Goal: Transaction & Acquisition: Purchase product/service

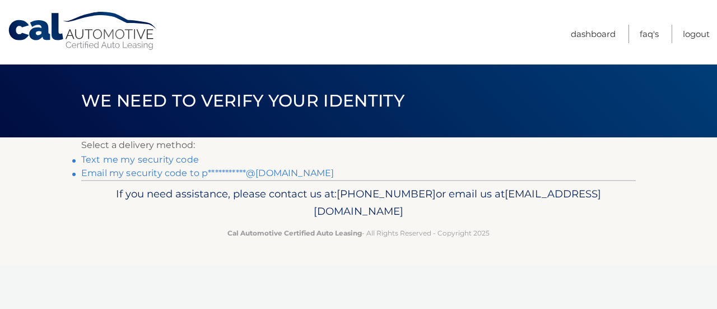
click at [182, 160] on link "Text me my security code" at bounding box center [140, 159] width 118 height 11
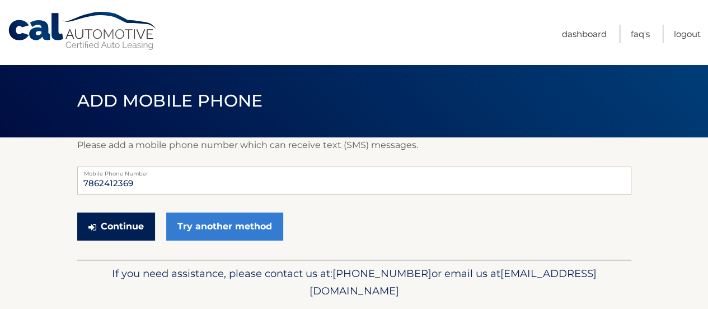
click at [133, 226] on button "Continue" at bounding box center [116, 226] width 78 height 28
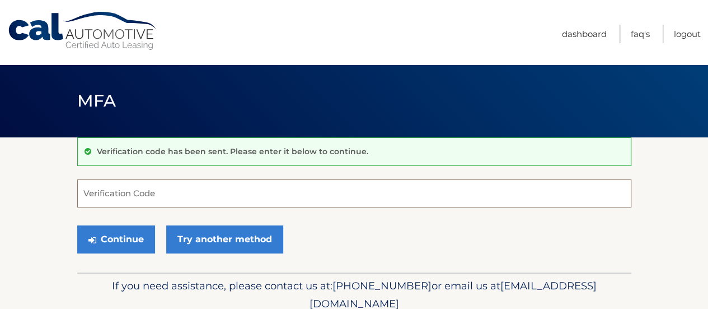
click at [178, 195] on input "Verification Code" at bounding box center [354, 193] width 554 height 28
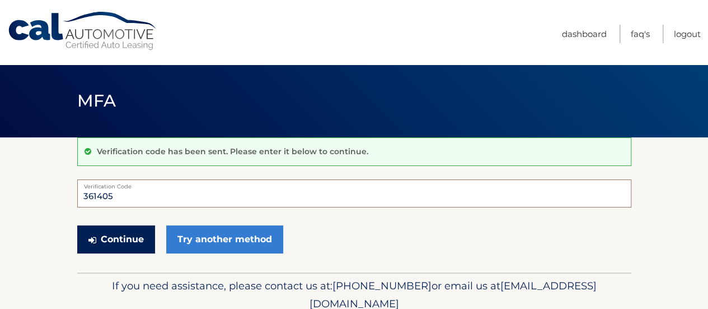
type input "361405"
click at [129, 234] on button "Continue" at bounding box center [116, 239] width 78 height 28
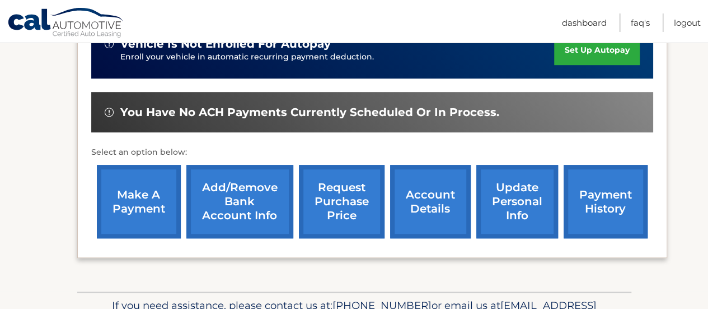
scroll to position [336, 0]
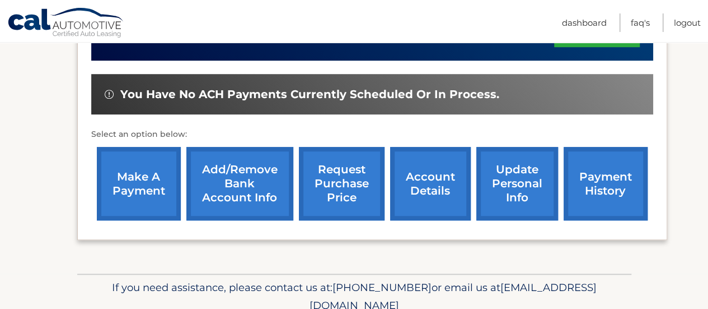
click at [157, 174] on link "make a payment" at bounding box center [139, 183] width 84 height 73
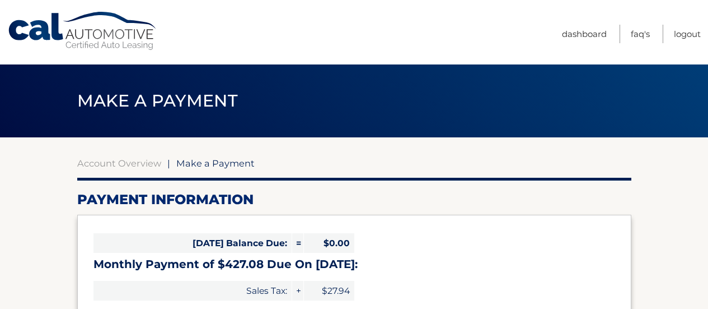
select select "NmRkYmY0OWMtM2Y0Zi00NWZmLTkzNDktZWUzMGNjYmRiNThk"
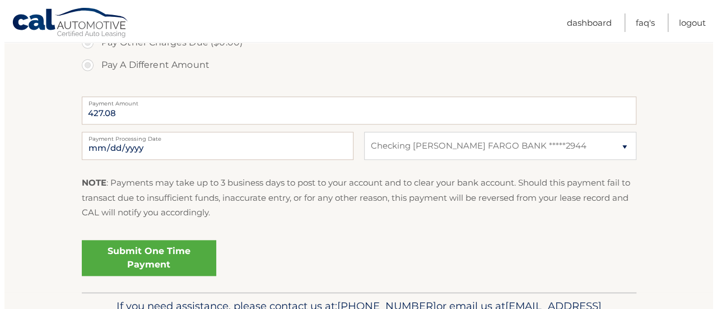
scroll to position [448, 0]
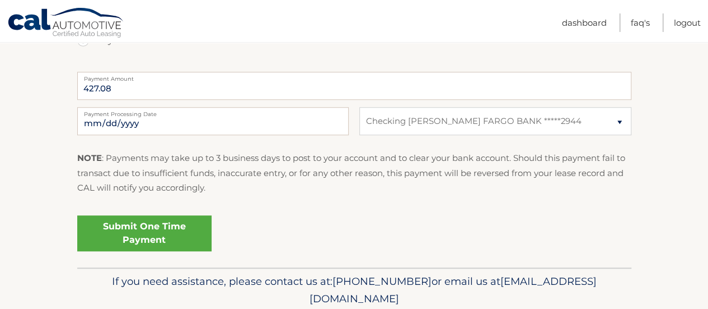
click at [159, 238] on link "Submit One Time Payment" at bounding box center [144, 233] width 134 height 36
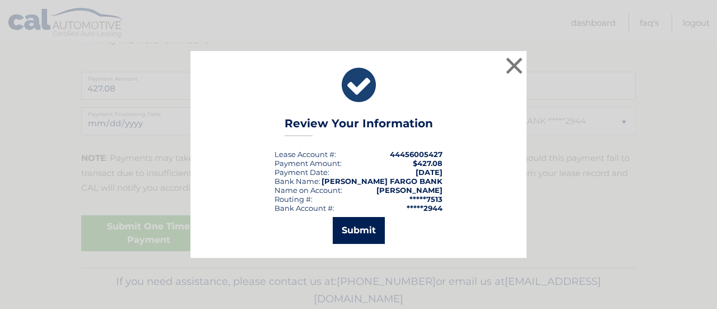
click at [362, 226] on button "Submit" at bounding box center [359, 230] width 52 height 27
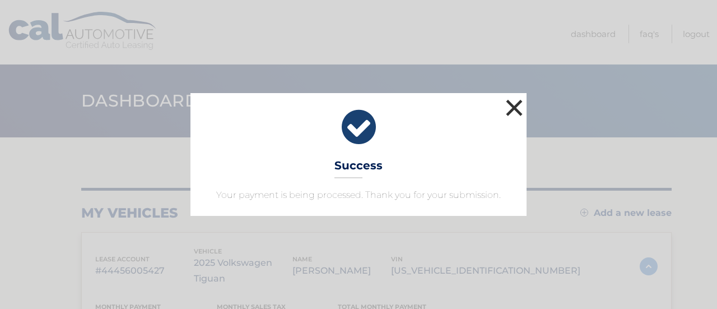
click at [516, 109] on button "×" at bounding box center [514, 107] width 22 height 22
